Goal: Task Accomplishment & Management: Complete application form

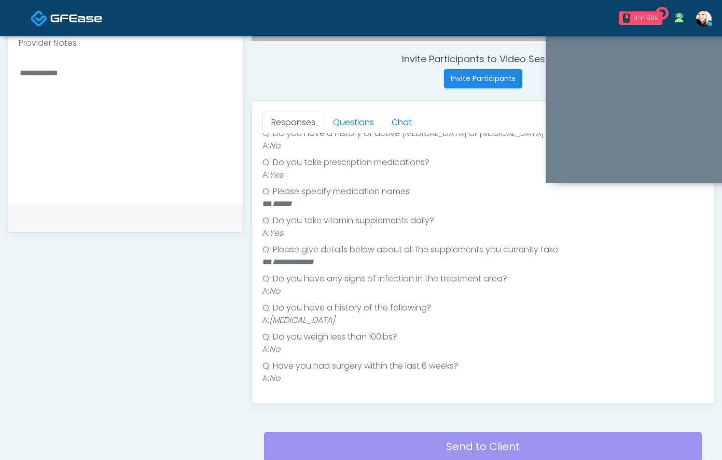
scroll to position [398, 0]
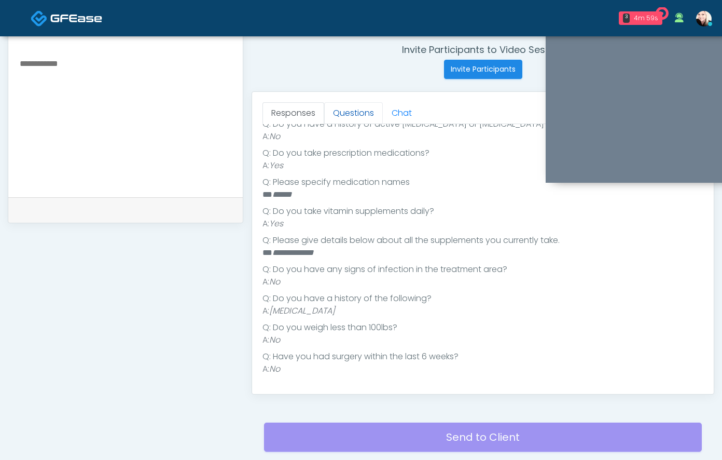
click at [342, 117] on link "Questions" at bounding box center [353, 113] width 59 height 22
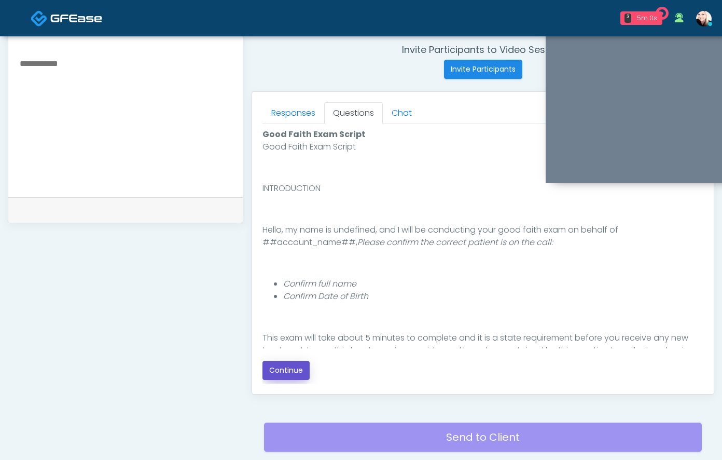
click at [290, 374] on button "Continue" at bounding box center [286, 370] width 47 height 19
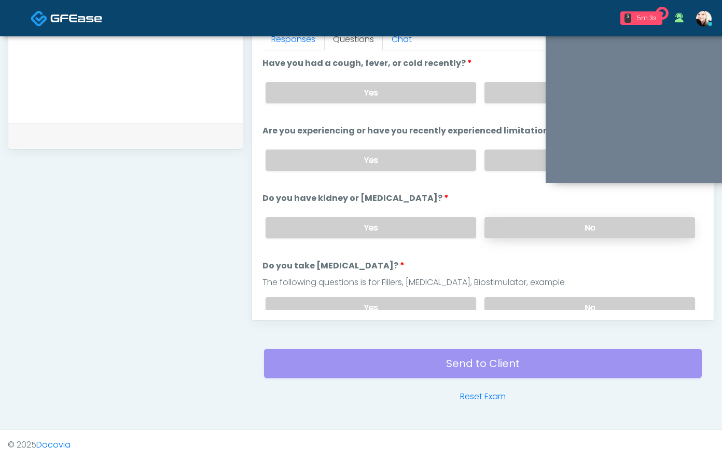
click at [517, 231] on label "No" at bounding box center [590, 227] width 211 height 21
click at [502, 307] on label "No" at bounding box center [590, 307] width 211 height 21
click at [503, 166] on label "No" at bounding box center [590, 159] width 211 height 21
click at [500, 102] on label "No" at bounding box center [590, 92] width 211 height 21
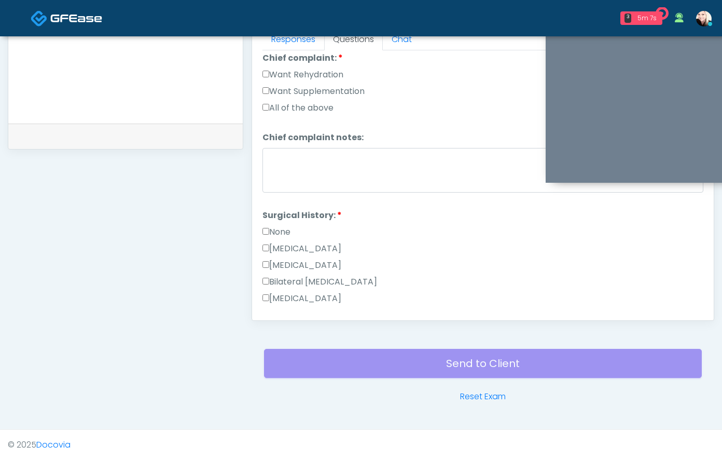
scroll to position [336, 0]
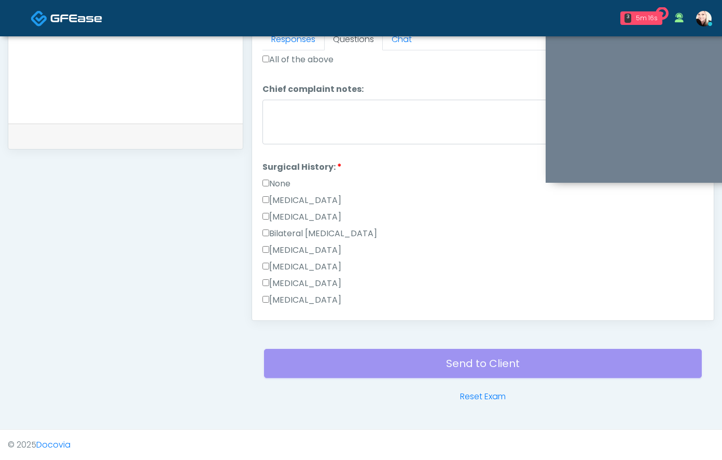
click at [265, 185] on label "None" at bounding box center [277, 183] width 28 height 12
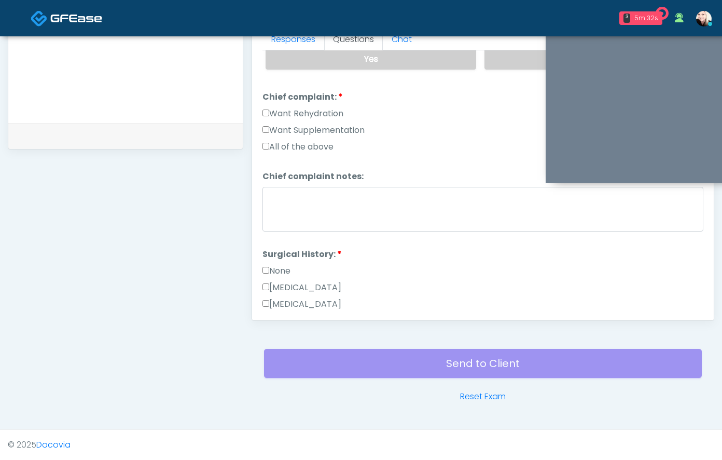
scroll to position [543, 0]
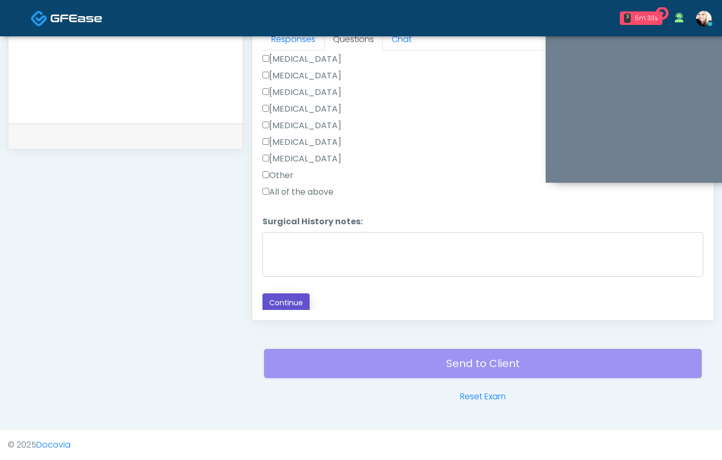
click at [291, 298] on button "Continue" at bounding box center [286, 302] width 47 height 19
click at [25, 281] on div "**********" at bounding box center [126, 6] width 236 height 791
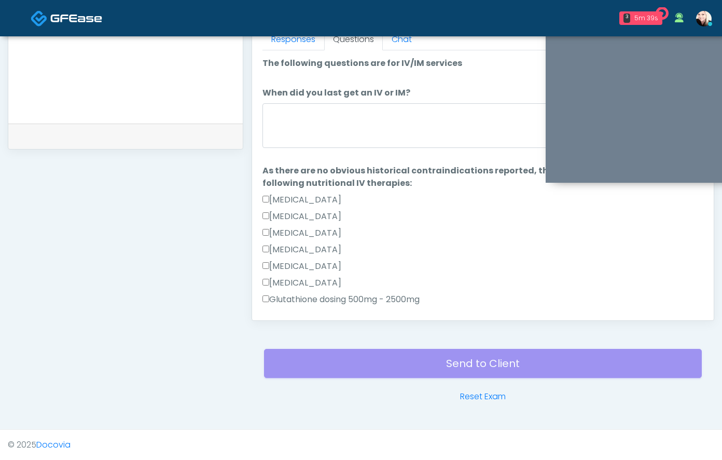
scroll to position [1, 0]
click at [323, 127] on textarea "When did you last get an IV or IM?" at bounding box center [483, 125] width 441 height 45
type textarea "*"
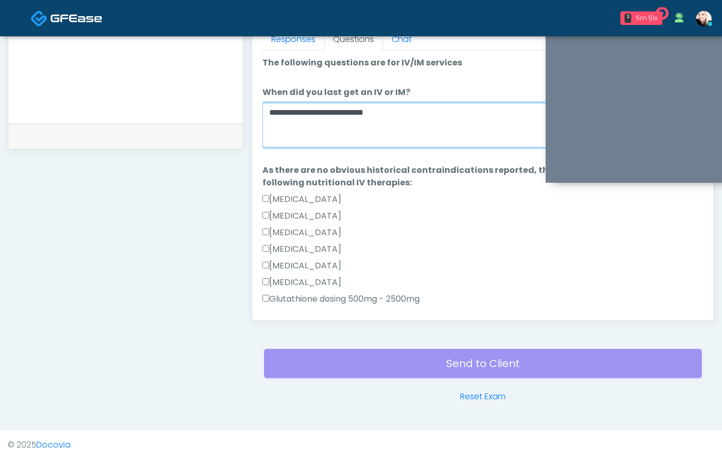
scroll to position [559, 0]
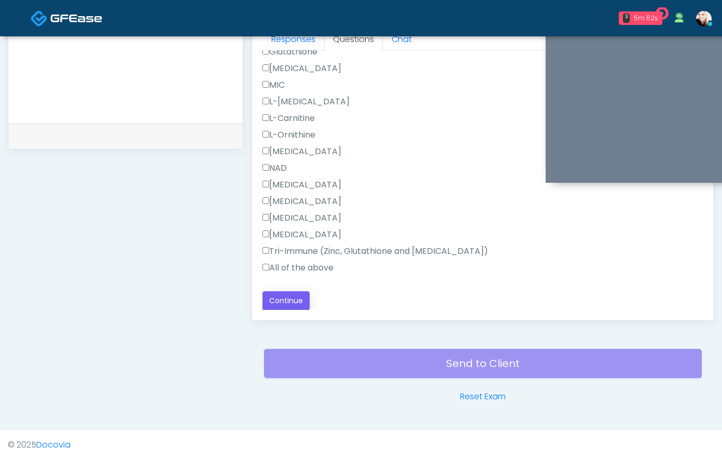
type textarea "**********"
click at [288, 292] on button "Continue" at bounding box center [286, 300] width 47 height 19
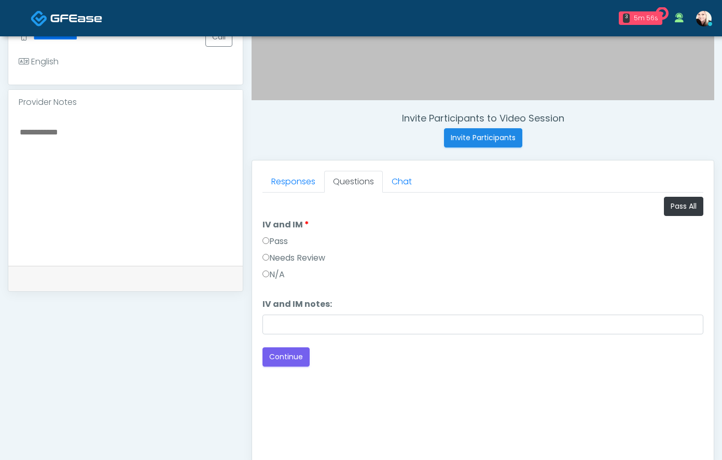
scroll to position [343, 0]
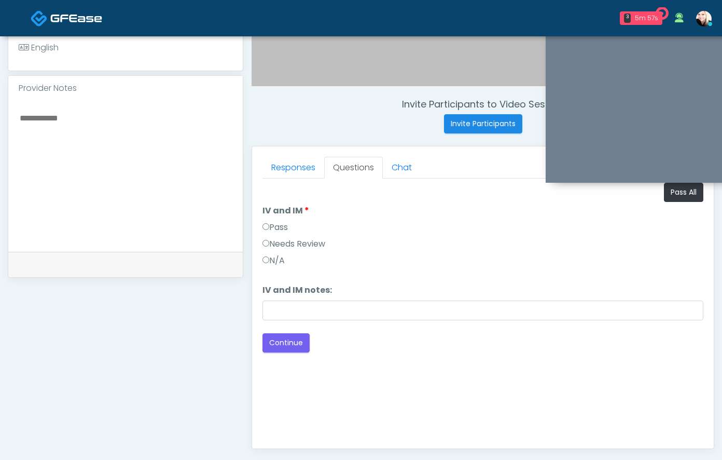
click at [264, 231] on label "Pass" at bounding box center [275, 227] width 25 height 12
click at [287, 340] on button "Continue" at bounding box center [286, 342] width 47 height 19
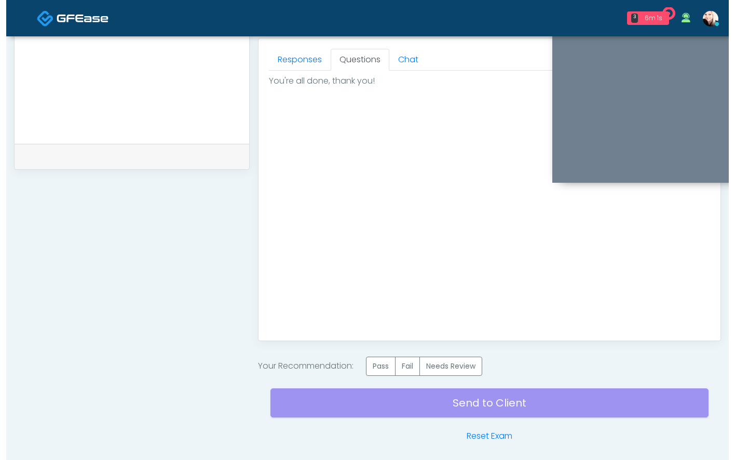
scroll to position [454, 0]
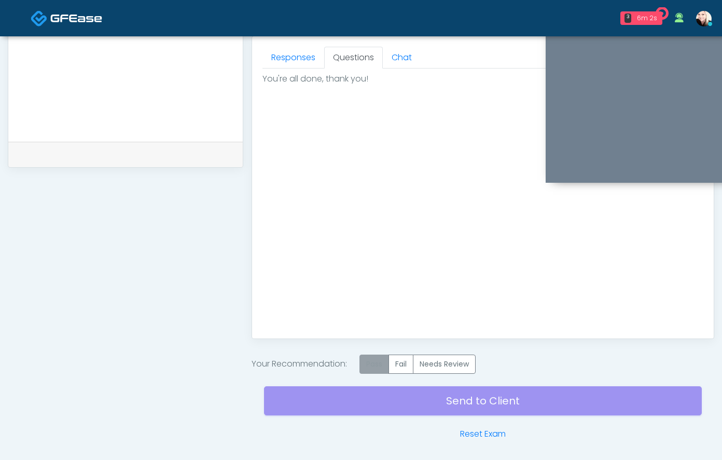
click at [383, 366] on label "Pass" at bounding box center [375, 363] width 30 height 19
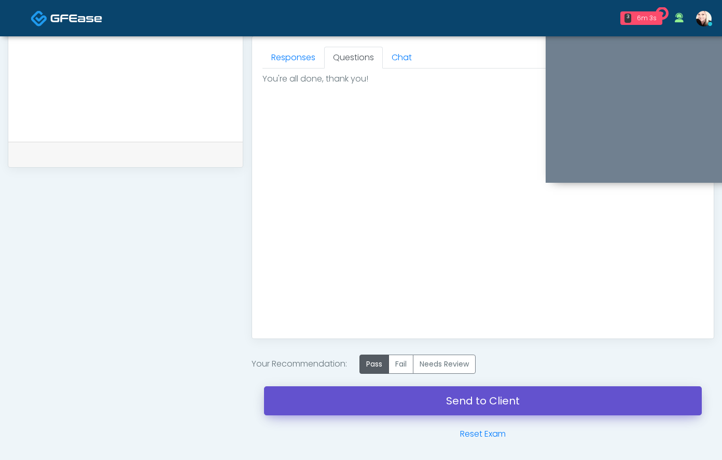
click at [449, 400] on link "Send to Client" at bounding box center [483, 400] width 438 height 29
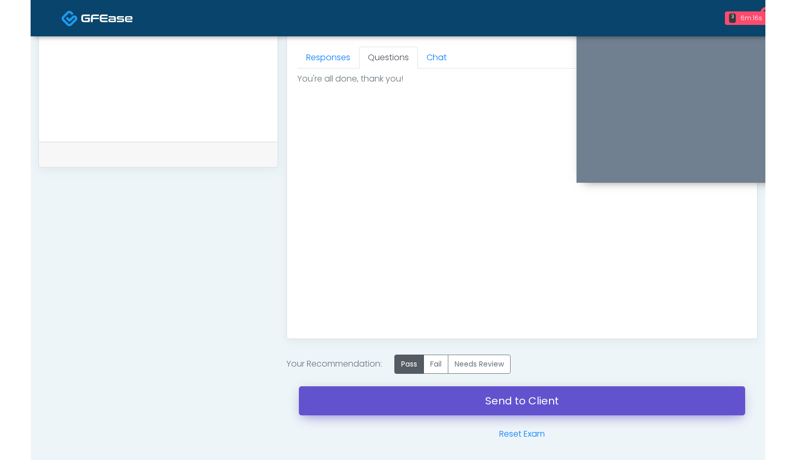
scroll to position [455, 0]
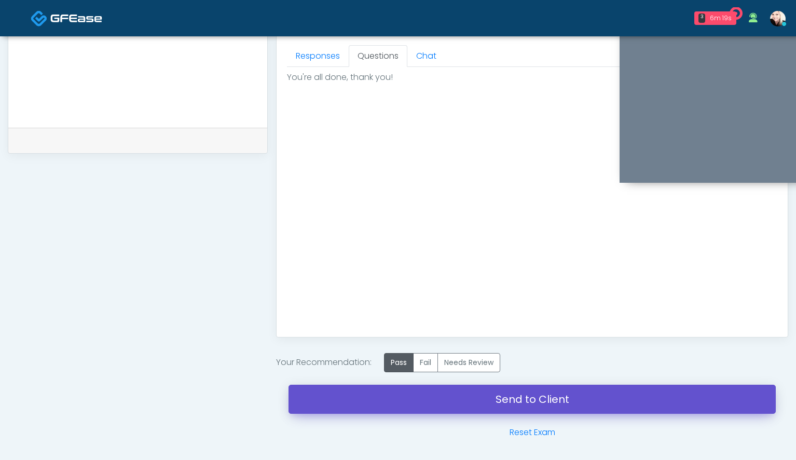
click at [411, 393] on link "Send to Client" at bounding box center [531, 398] width 487 height 29
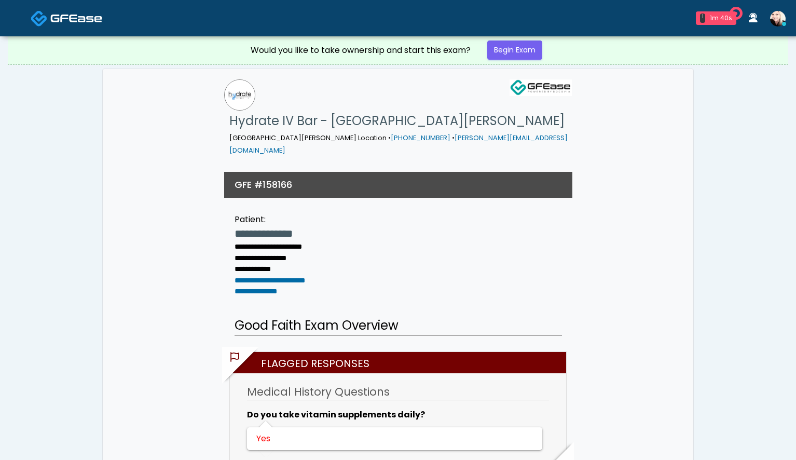
click at [518, 51] on link "Begin Exam" at bounding box center [514, 49] width 55 height 19
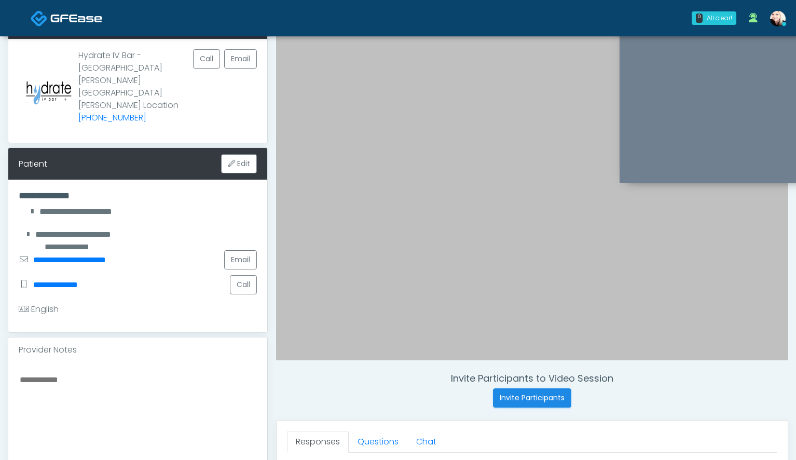
scroll to position [62, 0]
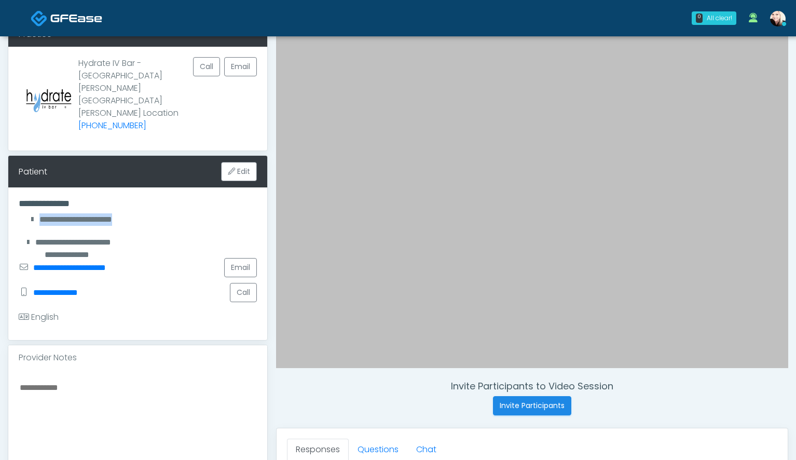
drag, startPoint x: 31, startPoint y: 194, endPoint x: 171, endPoint y: 209, distance: 140.3
click at [171, 209] on div "**********" at bounding box center [137, 263] width 259 height 153
click at [171, 230] on div "**********" at bounding box center [138, 242] width 238 height 25
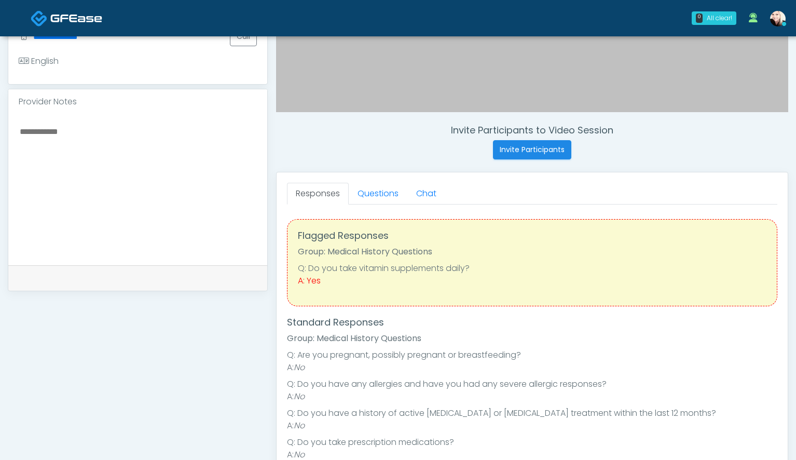
scroll to position [319, 0]
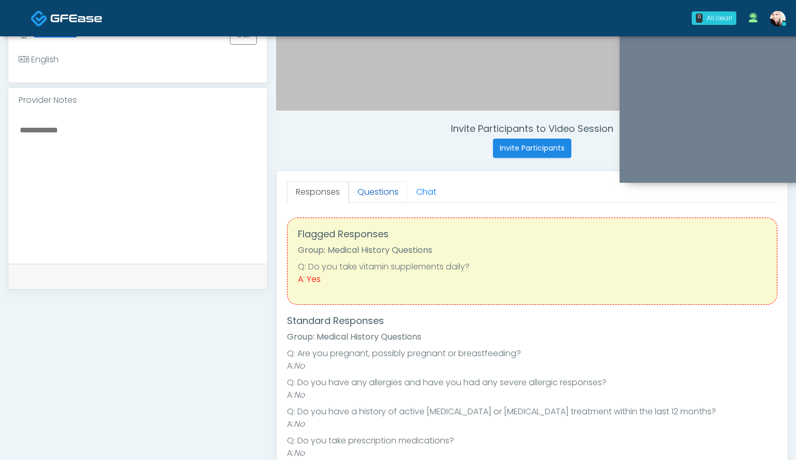
click at [359, 197] on link "Questions" at bounding box center [378, 192] width 59 height 22
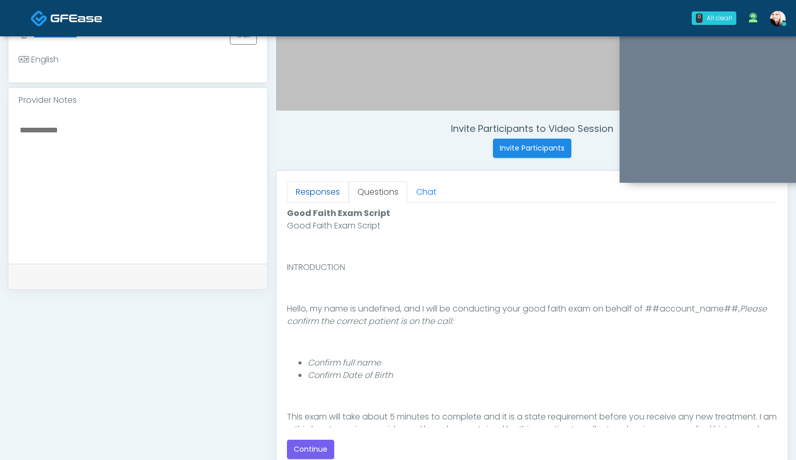
click at [321, 188] on link "Responses" at bounding box center [318, 192] width 62 height 22
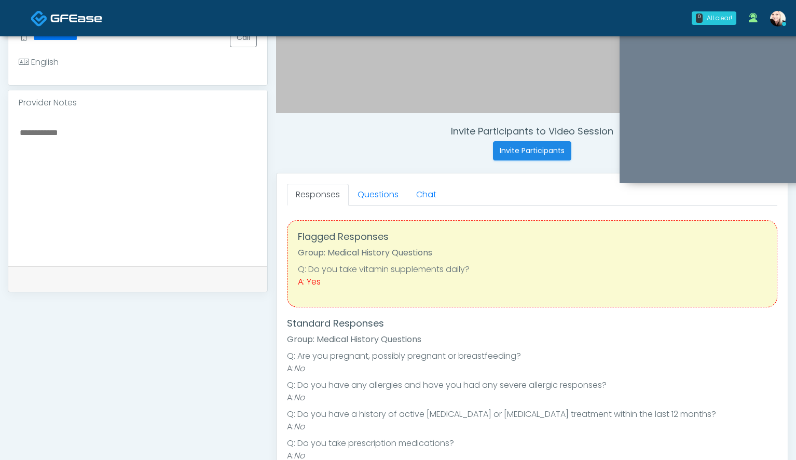
scroll to position [313, 0]
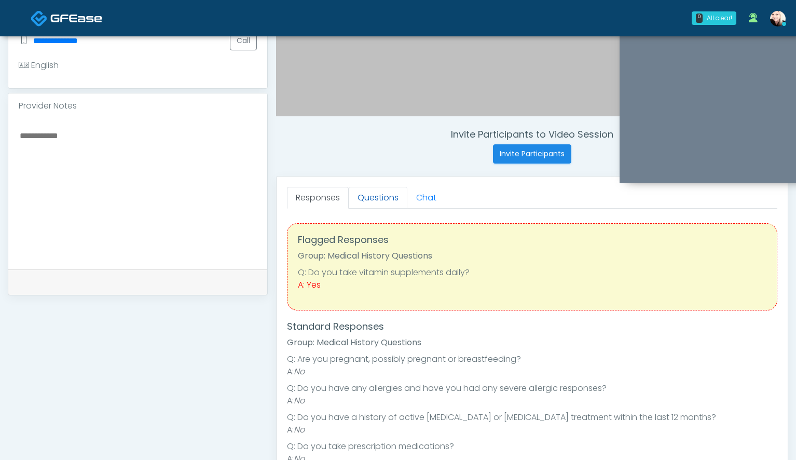
click at [372, 196] on link "Questions" at bounding box center [378, 198] width 59 height 22
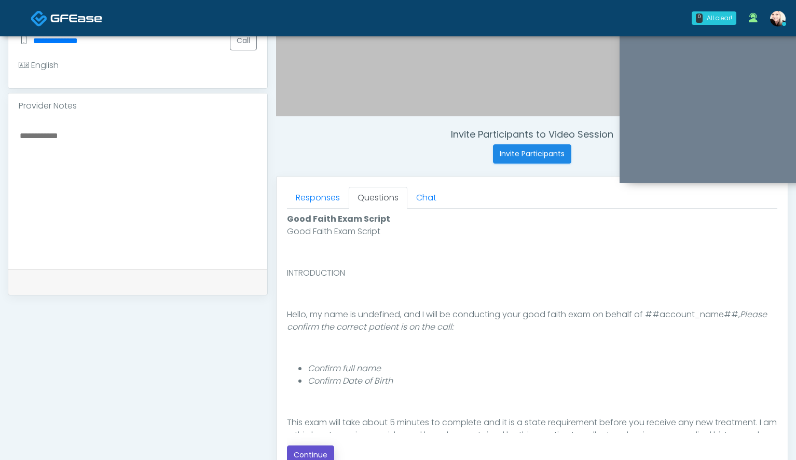
click at [310, 455] on button "Continue" at bounding box center [310, 454] width 47 height 19
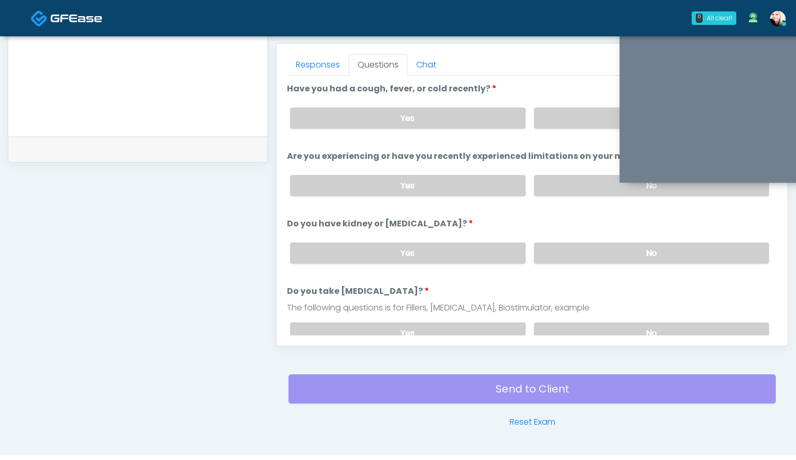
scroll to position [442, 0]
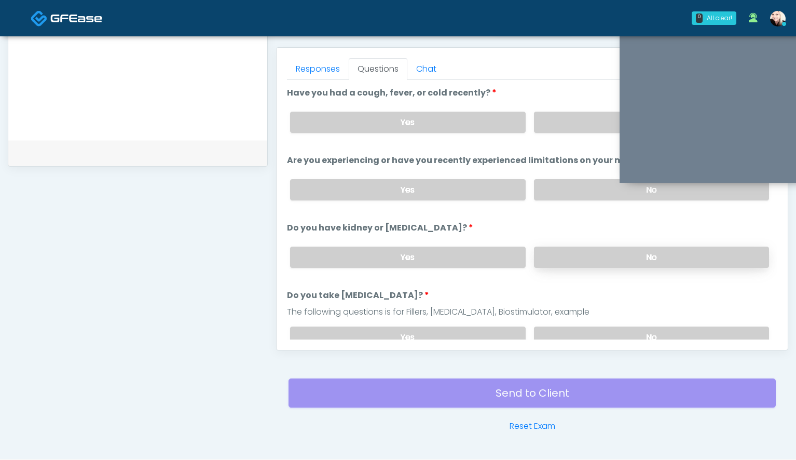
click at [560, 263] on label "No" at bounding box center [651, 256] width 235 height 21
click at [557, 184] on label "No" at bounding box center [651, 189] width 235 height 21
click at [557, 127] on label "No" at bounding box center [651, 122] width 235 height 21
click at [543, 329] on label "No" at bounding box center [651, 336] width 235 height 21
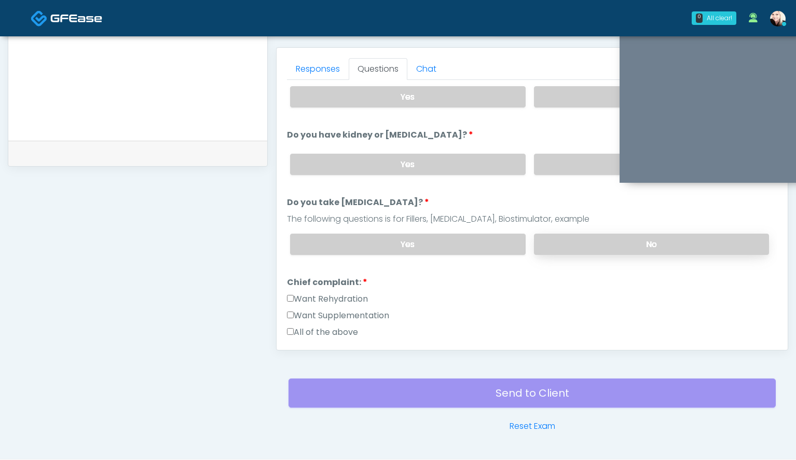
scroll to position [120, 0]
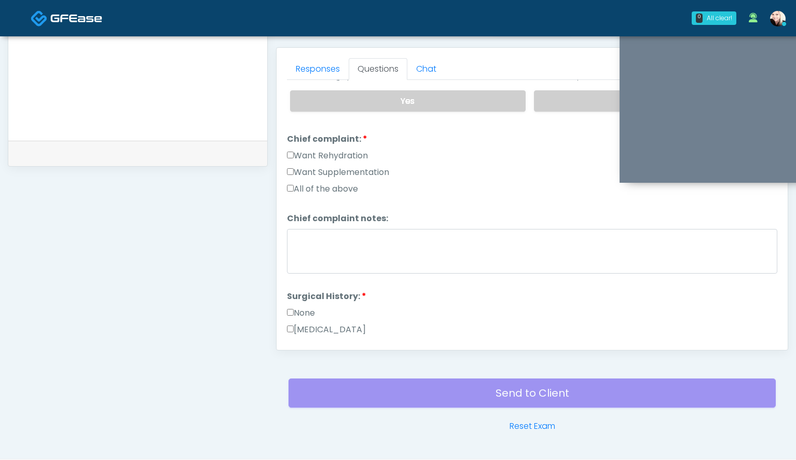
click at [291, 307] on label "None" at bounding box center [301, 313] width 28 height 12
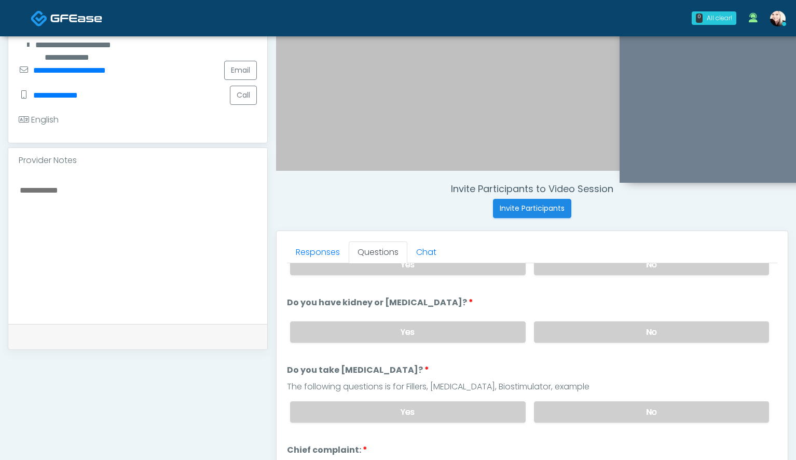
scroll to position [105, 0]
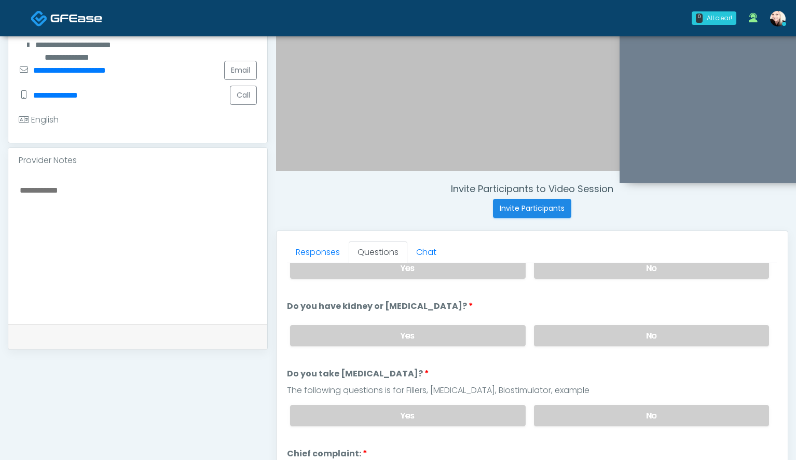
click at [115, 187] on textarea at bounding box center [138, 246] width 238 height 127
drag, startPoint x: 444, startPoint y: 302, endPoint x: 303, endPoint y: 299, distance: 141.2
click at [303, 300] on label "Do you have kidney or liver disease?" at bounding box center [380, 306] width 186 height 12
click at [149, 225] on textarea at bounding box center [138, 246] width 238 height 127
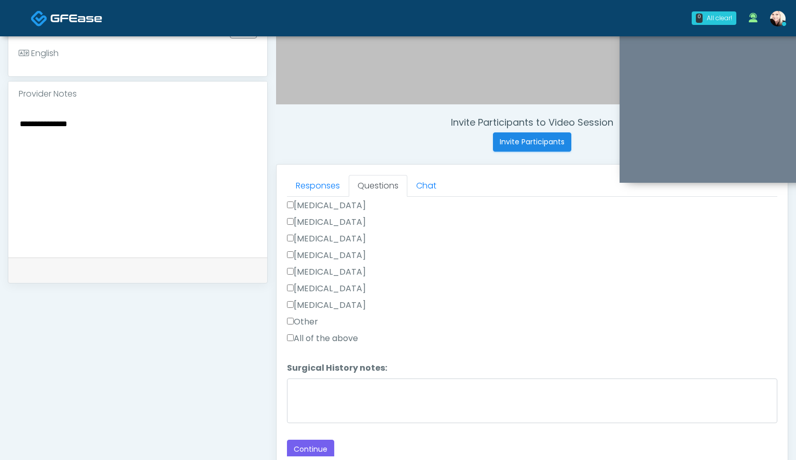
scroll to position [329, 0]
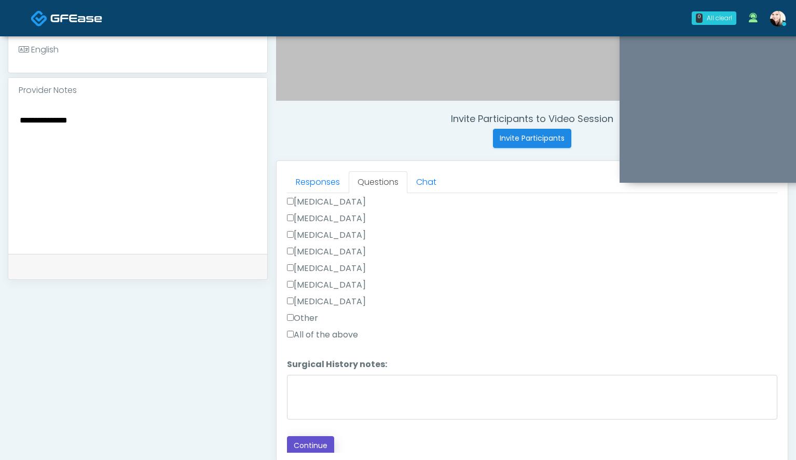
click at [304, 439] on button "Continue" at bounding box center [310, 445] width 47 height 19
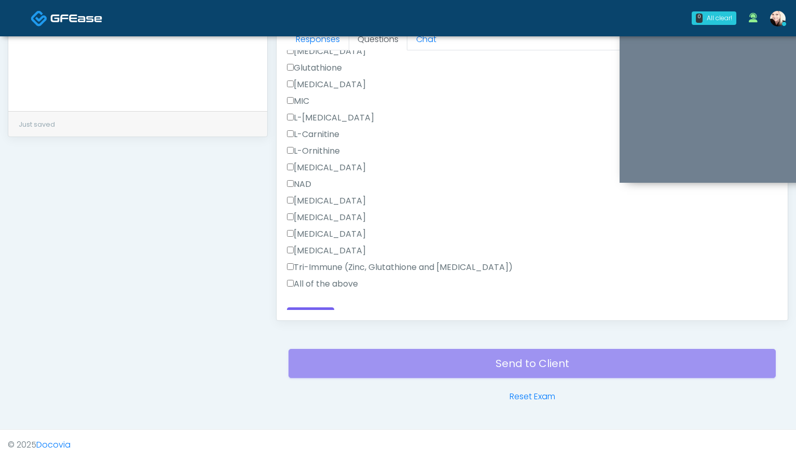
click at [343, 283] on label "All of the above" at bounding box center [322, 284] width 71 height 12
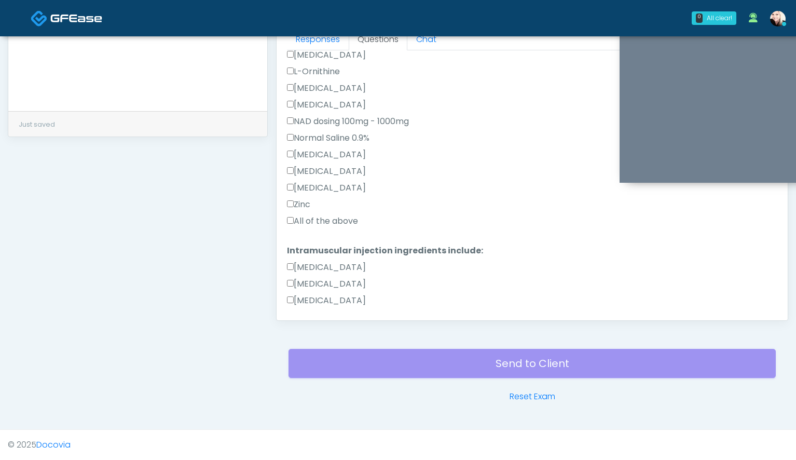
click at [320, 222] on label "All of the above" at bounding box center [322, 221] width 71 height 12
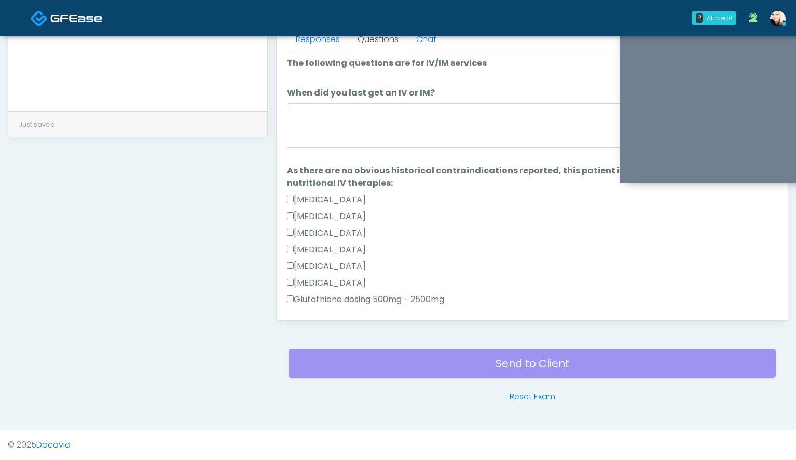
scroll to position [445, 0]
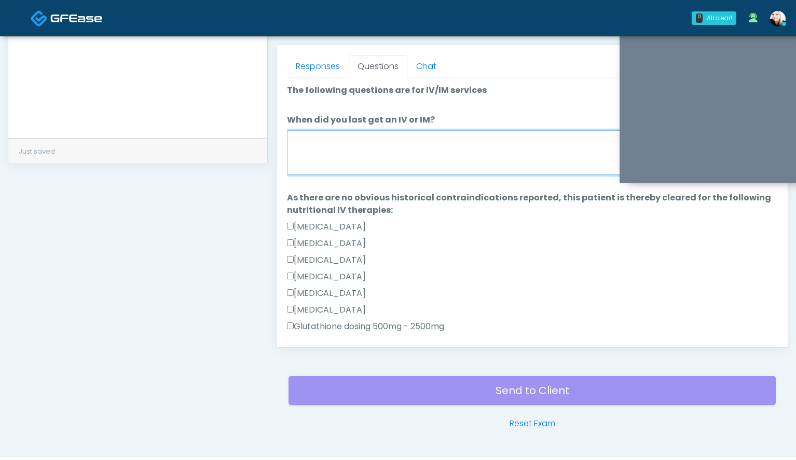
click at [338, 163] on textarea "When did you last get an IV or IM?" at bounding box center [532, 152] width 490 height 45
click at [108, 99] on textarea "**********" at bounding box center [138, 60] width 238 height 127
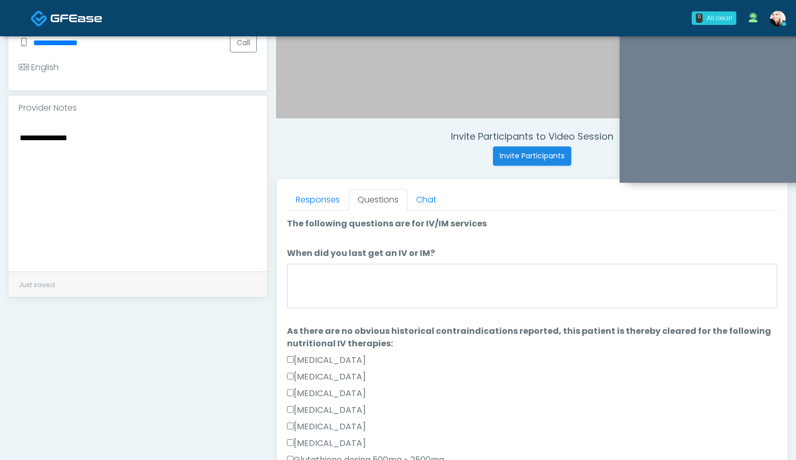
scroll to position [309, 0]
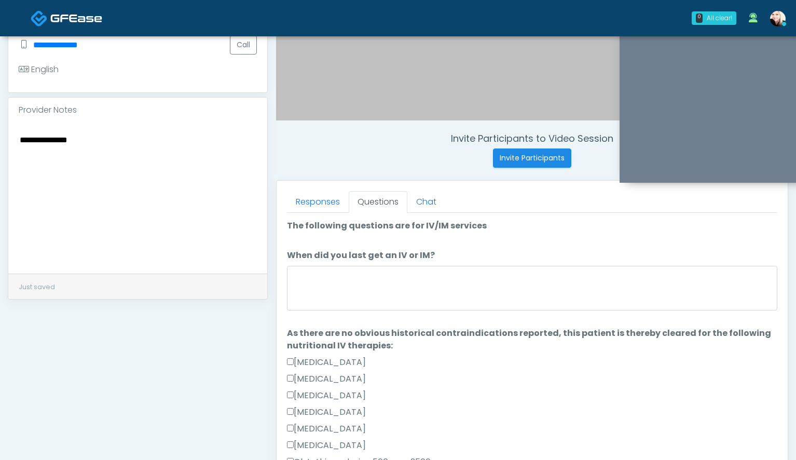
drag, startPoint x: 108, startPoint y: 99, endPoint x: 28, endPoint y: 120, distance: 82.6
click at [28, 122] on div "**********" at bounding box center [137, 197] width 259 height 151
click at [28, 133] on textarea "**********" at bounding box center [138, 196] width 238 height 127
type textarea "**********"
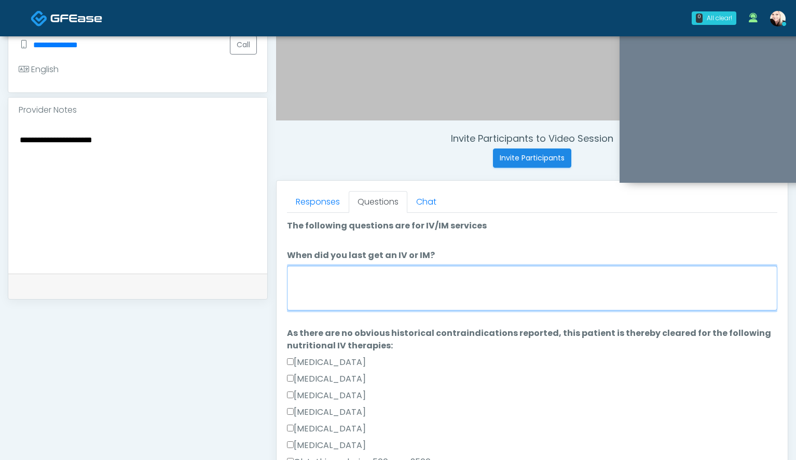
click at [326, 278] on textarea "When did you last get an IV or IM?" at bounding box center [532, 288] width 490 height 45
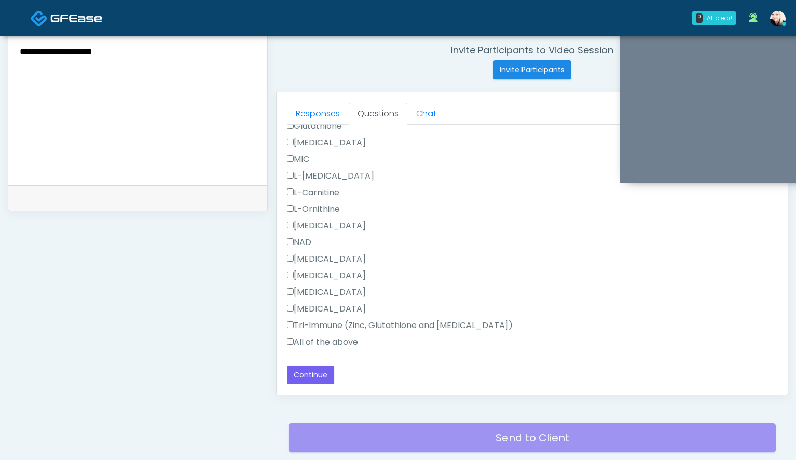
scroll to position [400, 0]
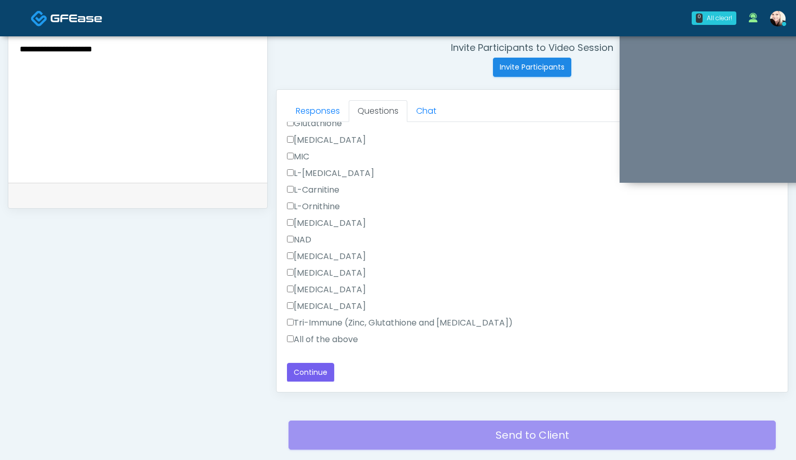
type textarea "**********"
click at [324, 383] on div "Responses Questions Chat Good Faith Exam Script Good Faith Exam Script INTRODUC…" at bounding box center [532, 241] width 511 height 302
click at [319, 364] on button "Continue" at bounding box center [310, 372] width 47 height 19
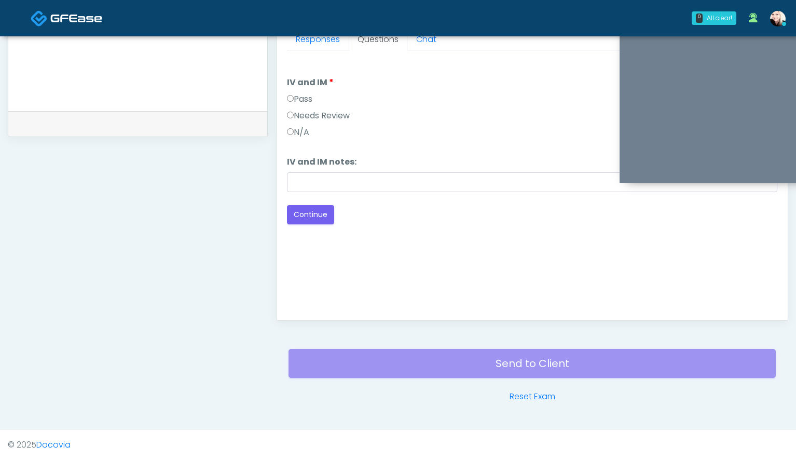
scroll to position [0, 0]
click at [307, 219] on button "Continue" at bounding box center [310, 214] width 47 height 19
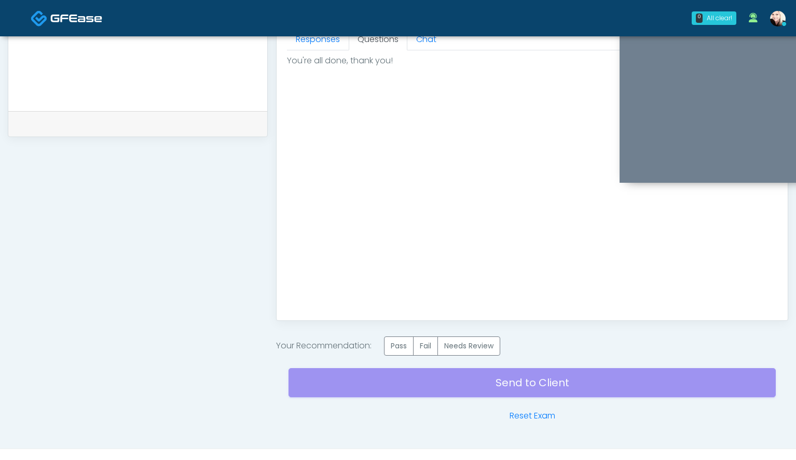
click at [400, 358] on div "Send to Client Reset Exam" at bounding box center [531, 388] width 487 height 66
click at [400, 351] on label "Pass" at bounding box center [399, 345] width 30 height 19
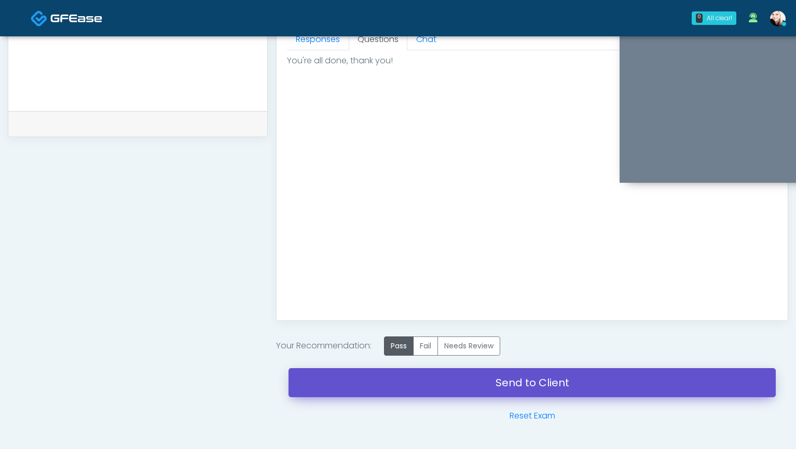
click at [552, 383] on link "Send to Client" at bounding box center [531, 382] width 487 height 29
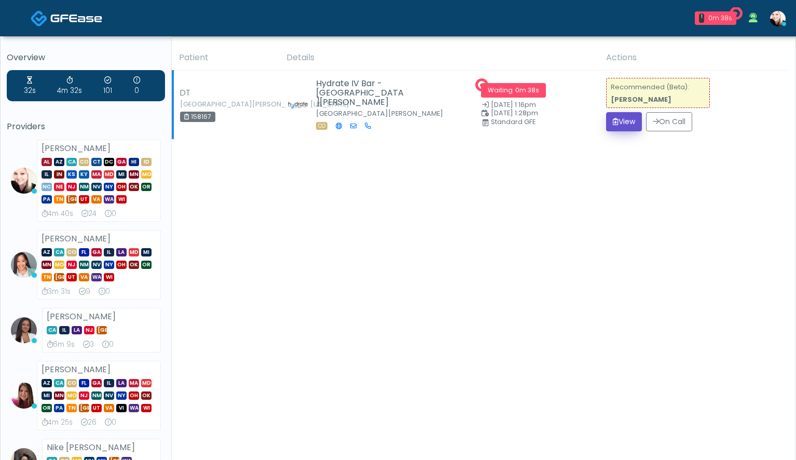
click at [614, 125] on icon "submit" at bounding box center [616, 121] width 6 height 7
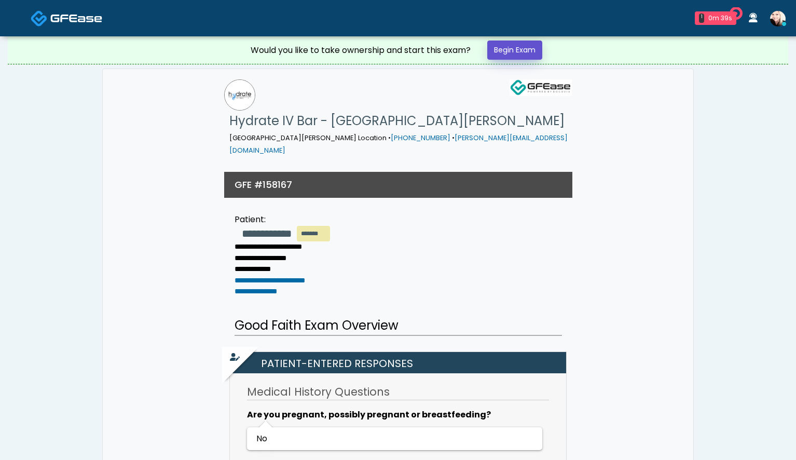
drag, startPoint x: 0, startPoint y: 0, endPoint x: 535, endPoint y: 47, distance: 537.0
click at [535, 47] on link "Begin Exam" at bounding box center [514, 49] width 55 height 19
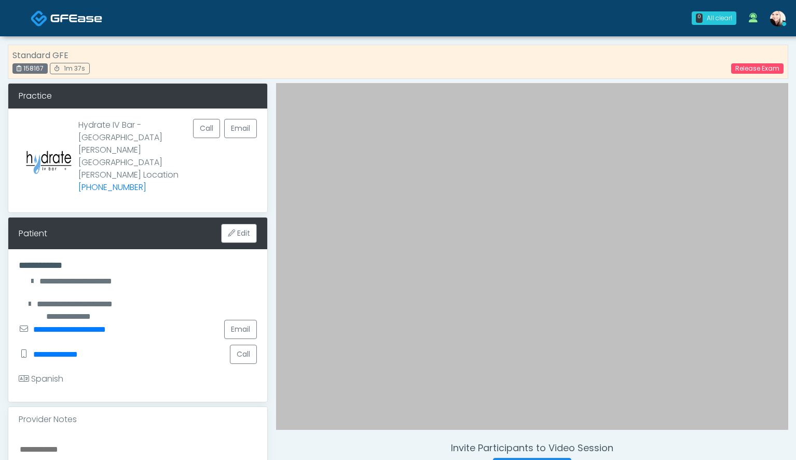
click at [770, 62] on div "Release Exam" at bounding box center [751, 68] width 65 height 12
click at [765, 66] on link "Release Exam" at bounding box center [757, 68] width 52 height 10
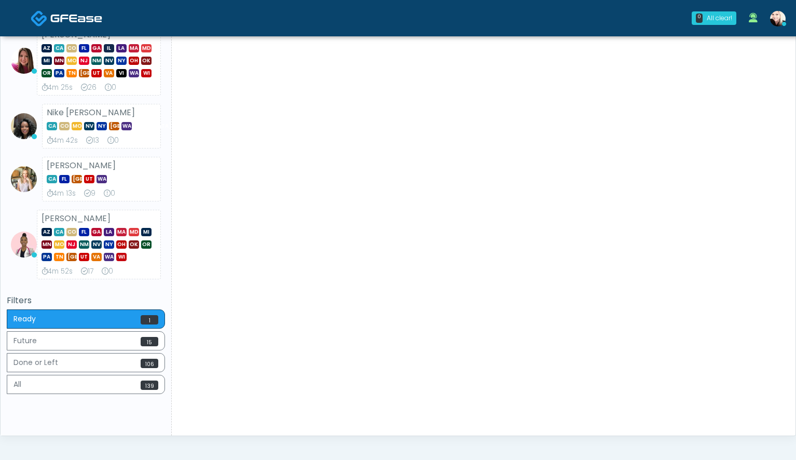
scroll to position [297, 0]
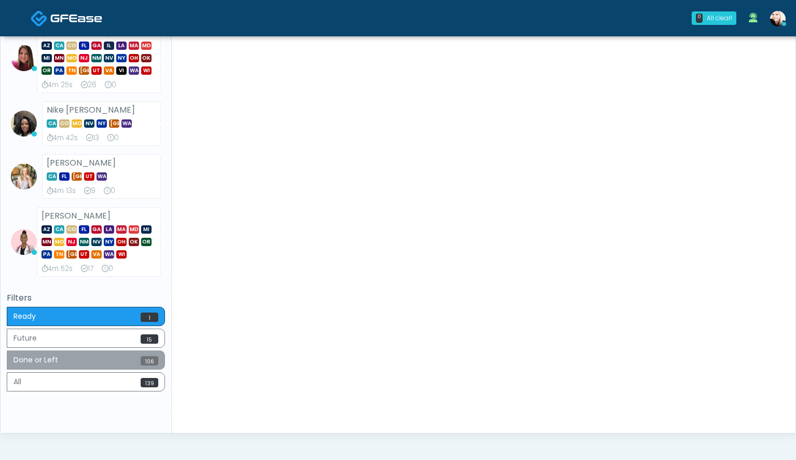
click at [64, 360] on button "Done or Left 106" at bounding box center [86, 359] width 158 height 19
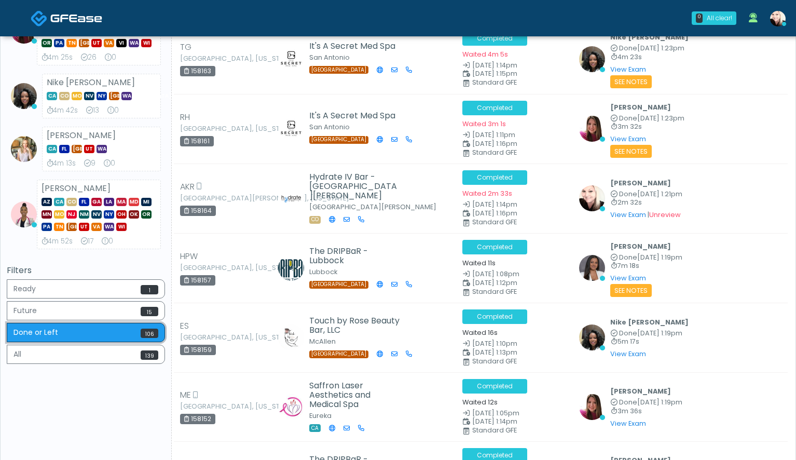
scroll to position [321, 0]
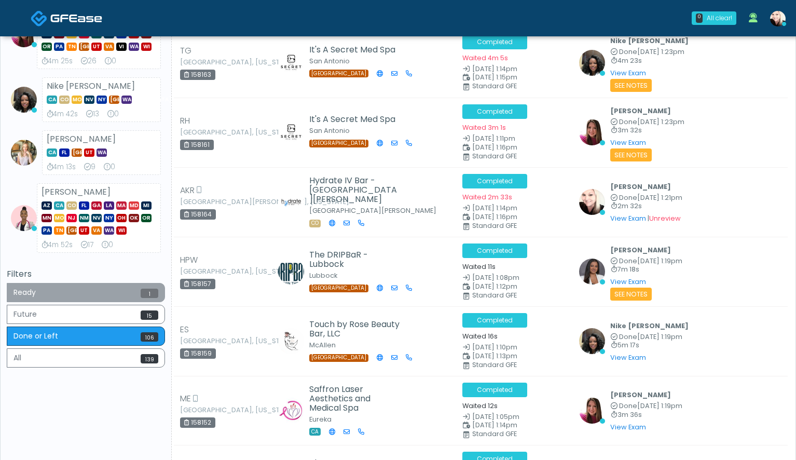
click at [59, 291] on button "Ready 1" at bounding box center [86, 292] width 158 height 19
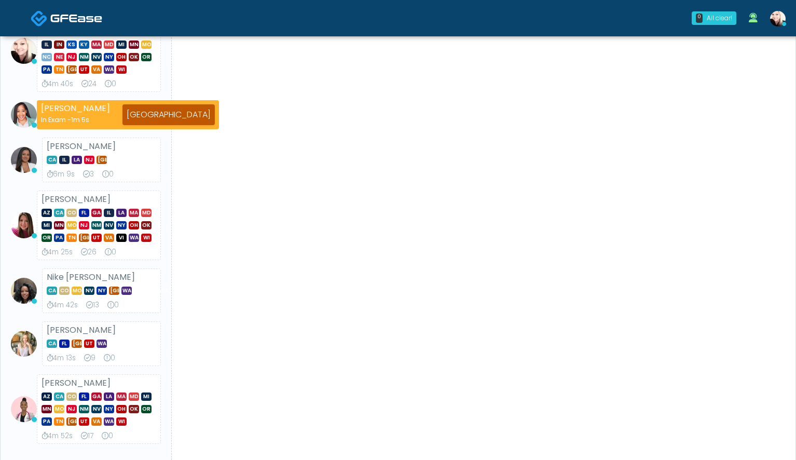
scroll to position [0, 0]
